Goal: Navigation & Orientation: Find specific page/section

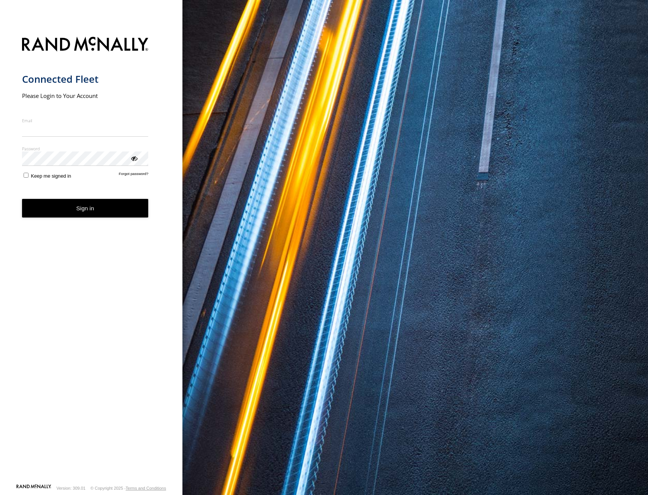
type input "**********"
click at [111, 222] on form "**********" at bounding box center [91, 258] width 139 height 452
click at [109, 215] on button "Sign in" at bounding box center [85, 208] width 126 height 19
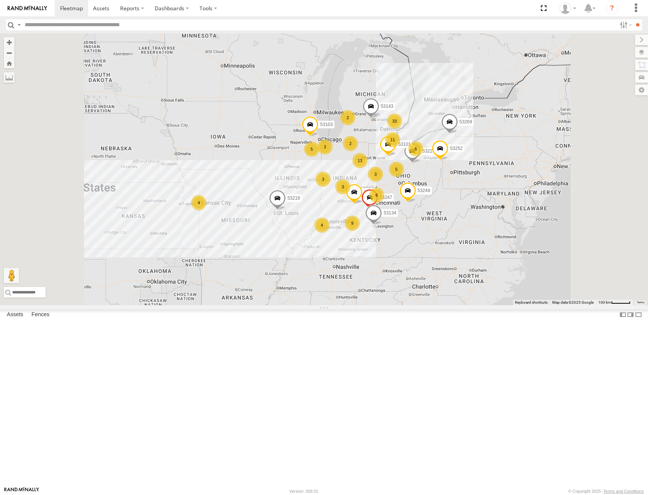
click at [641, 51] on label at bounding box center [641, 52] width 13 height 11
click at [0, 0] on span "Basemaps" at bounding box center [0, 0] width 0 height 0
click at [0, 0] on span "Satellite + Roadmap" at bounding box center [0, 0] width 0 height 0
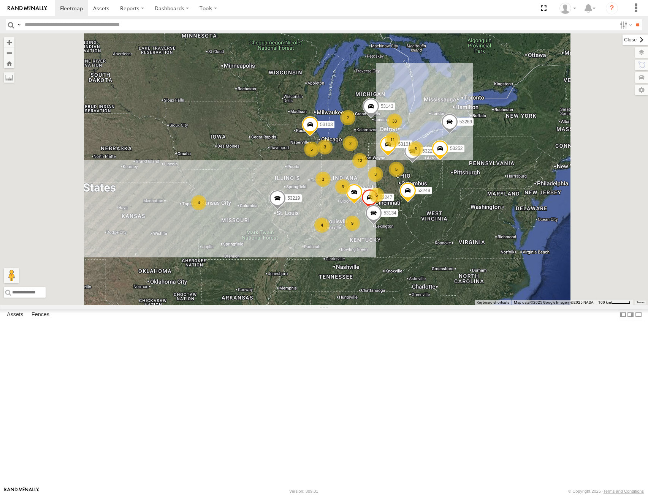
click at [622, 41] on label at bounding box center [634, 40] width 25 height 11
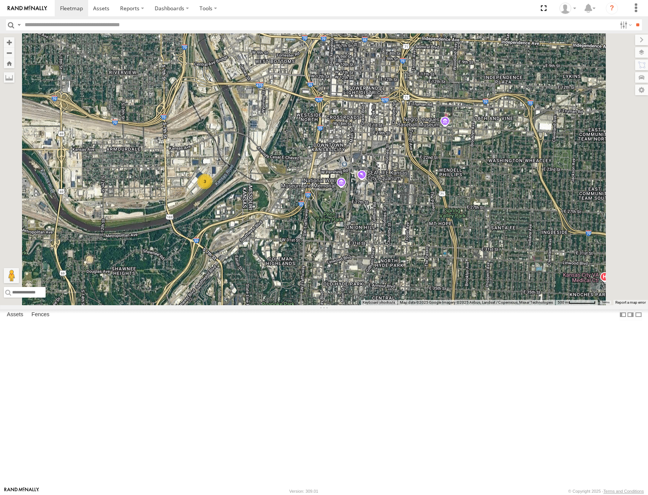
click at [212, 189] on div "3" at bounding box center [204, 181] width 15 height 15
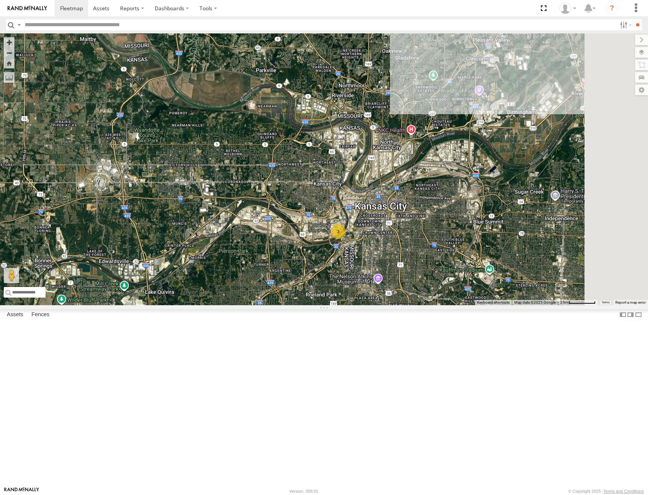
drag, startPoint x: 559, startPoint y: 336, endPoint x: 404, endPoint y: 321, distance: 156.4
click at [405, 305] on div "3" at bounding box center [324, 169] width 648 height 272
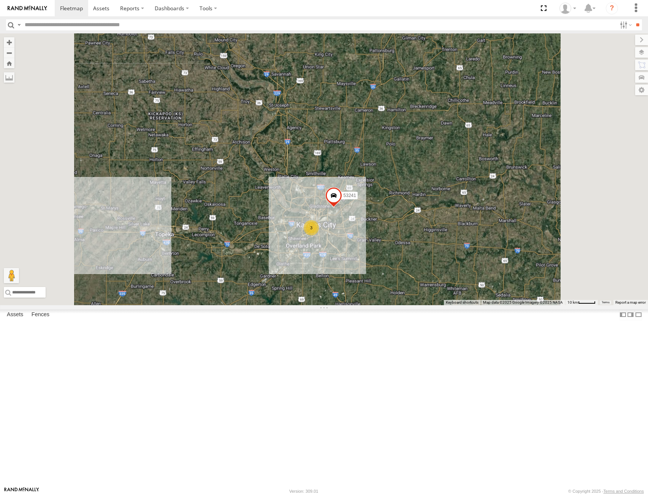
drag, startPoint x: 509, startPoint y: 335, endPoint x: 352, endPoint y: 318, distance: 158.1
click at [355, 305] on div "53241 3" at bounding box center [324, 169] width 648 height 272
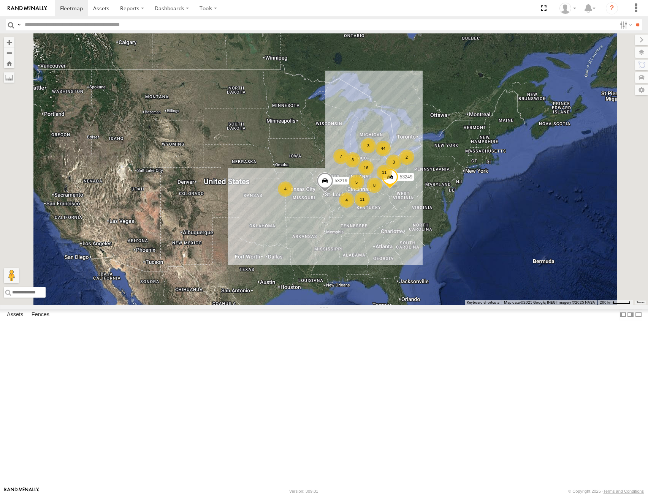
click at [348, 164] on div "7" at bounding box center [340, 156] width 15 height 15
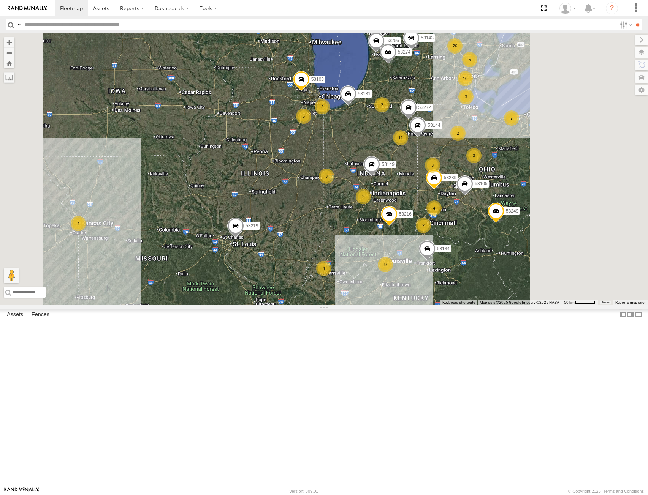
drag, startPoint x: 502, startPoint y: 274, endPoint x: 480, endPoint y: 237, distance: 43.4
click at [480, 237] on div "53219 53249 53103 53131 53272 53149 53143 53256 53274 53144 11 9 4 5 26 3 10 53…" at bounding box center [324, 169] width 648 height 272
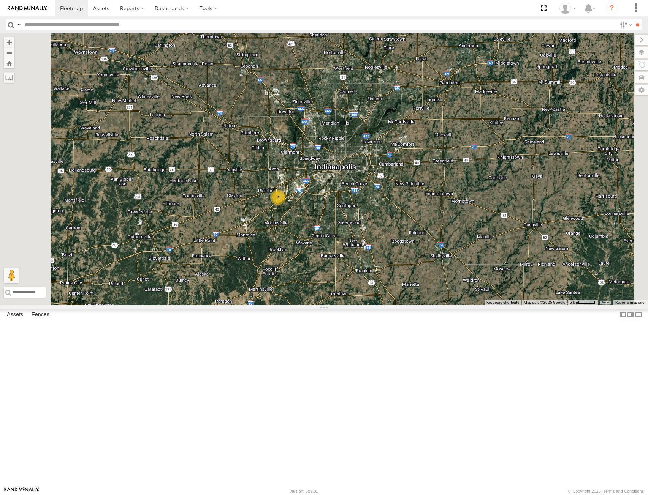
drag, startPoint x: 428, startPoint y: 189, endPoint x: 437, endPoint y: 261, distance: 72.4
click at [437, 261] on div "53219 53249 53103 53131 53272 53149 53143 53256 53274 53144 53216 53289 53105 5…" at bounding box center [324, 169] width 648 height 272
